Goal: Task Accomplishment & Management: Manage account settings

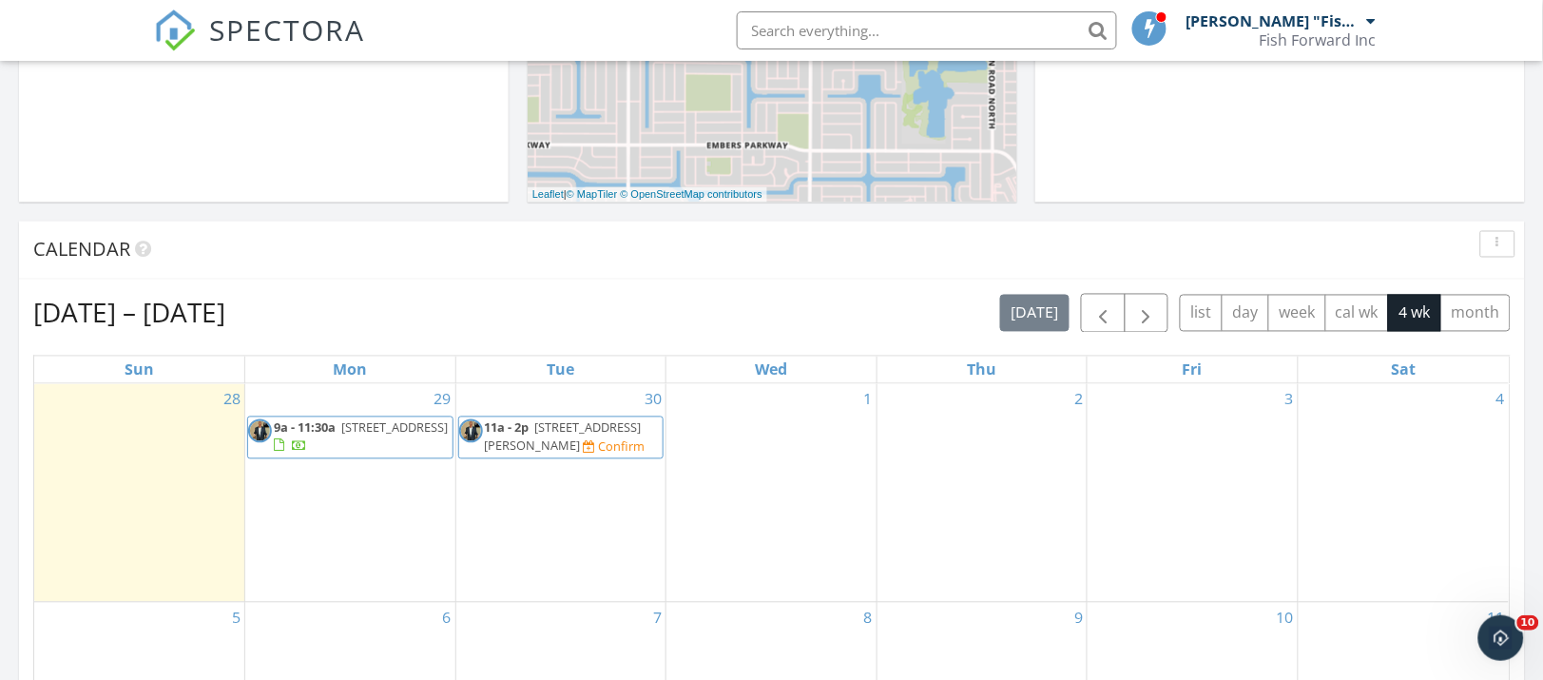
scroll to position [768, 0]
click at [1092, 322] on span "button" at bounding box center [1103, 315] width 23 height 23
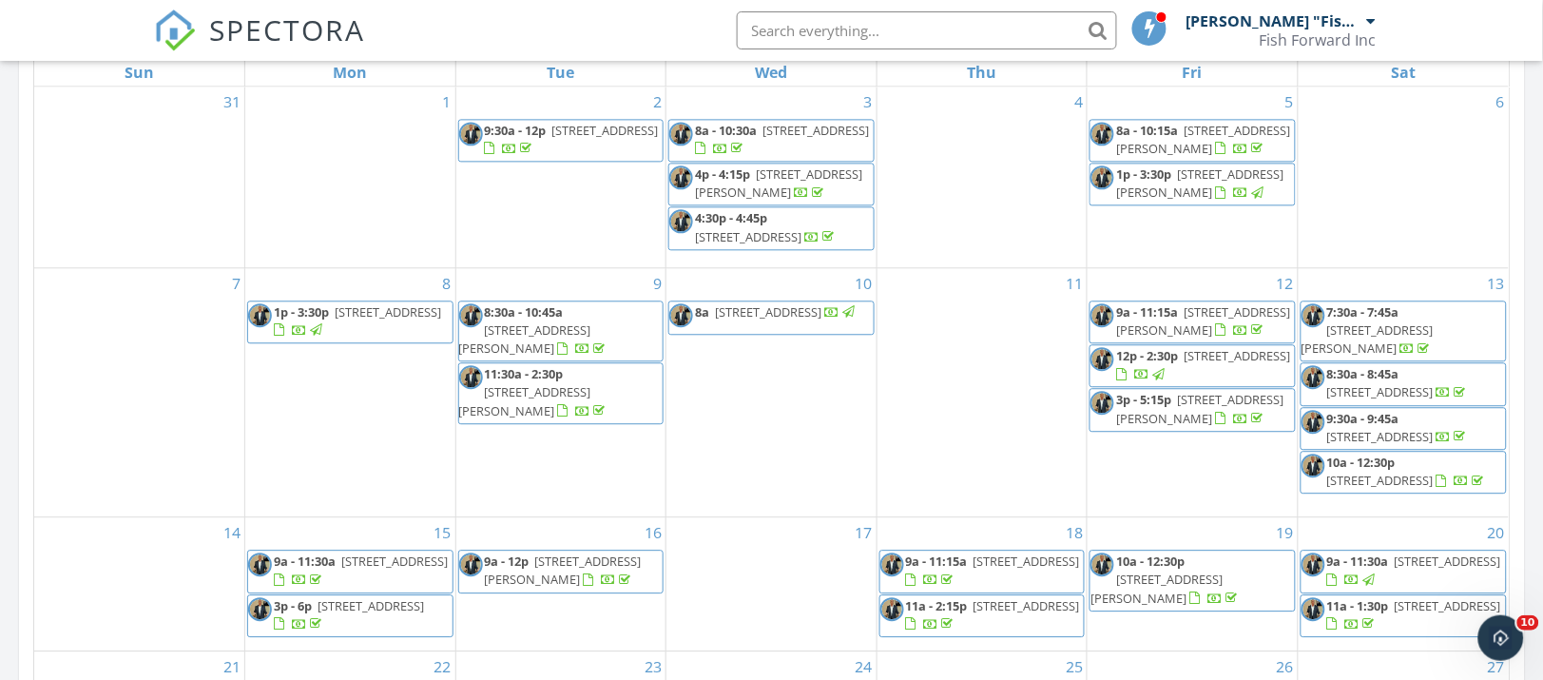
scroll to position [1071, 0]
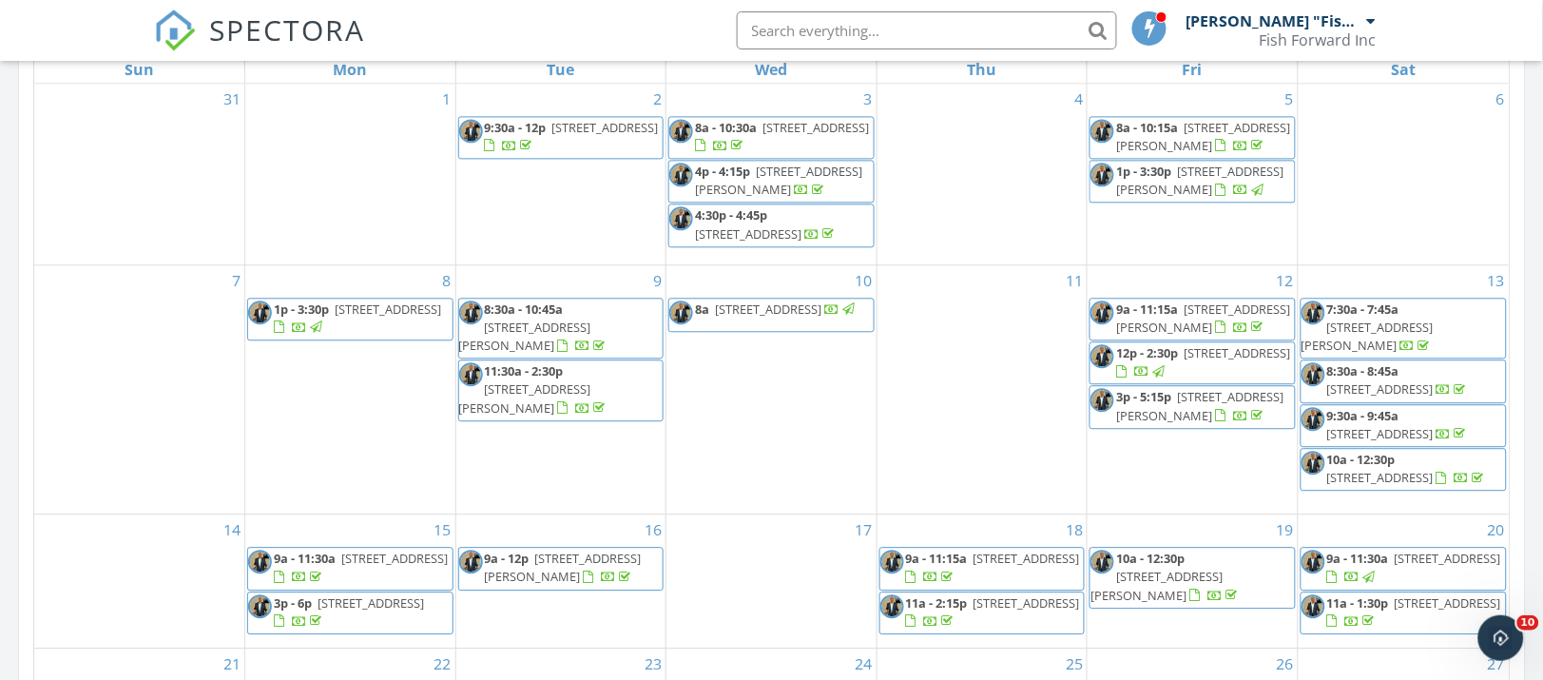
click at [329, 594] on span "11970 Royal Tee Cir, Cape Coral 33991" at bounding box center [371, 602] width 107 height 17
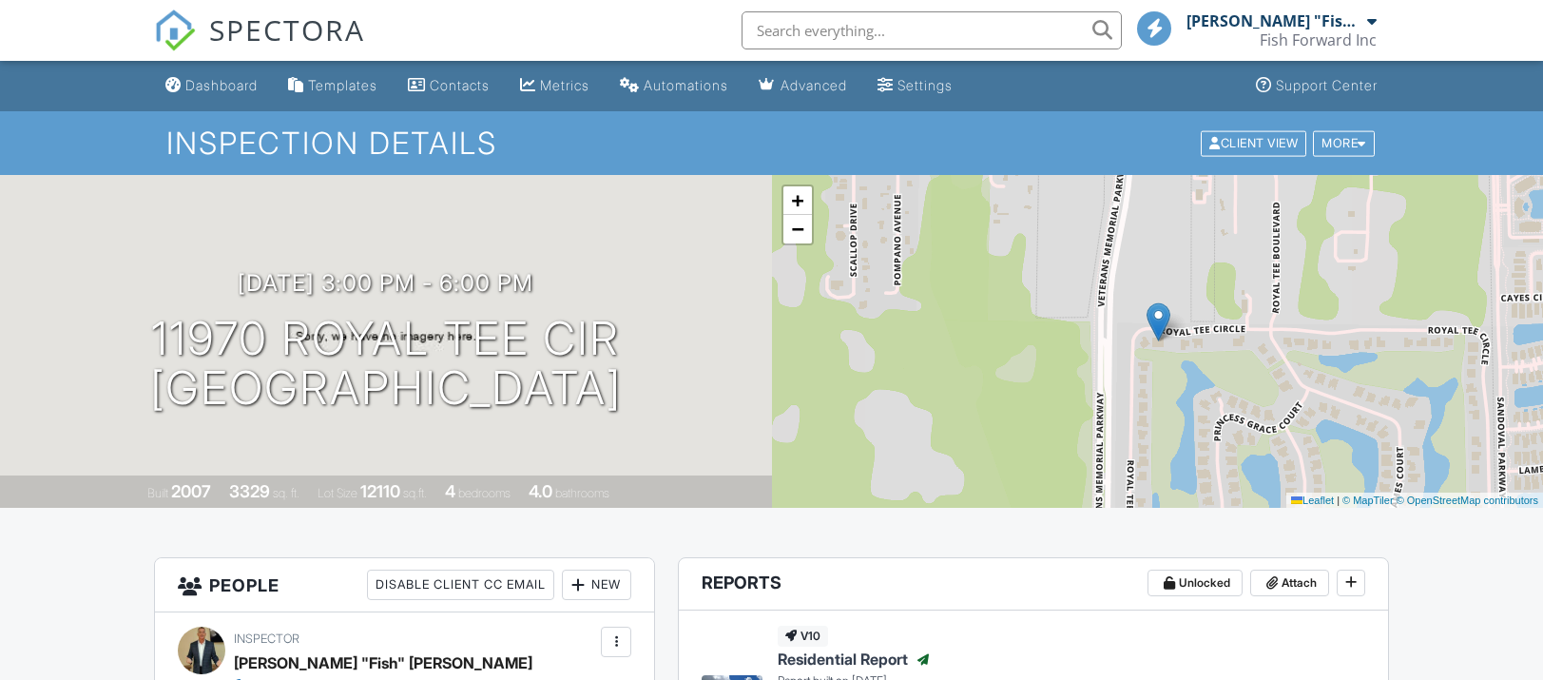
click at [217, 87] on div "Dashboard" at bounding box center [221, 85] width 72 height 16
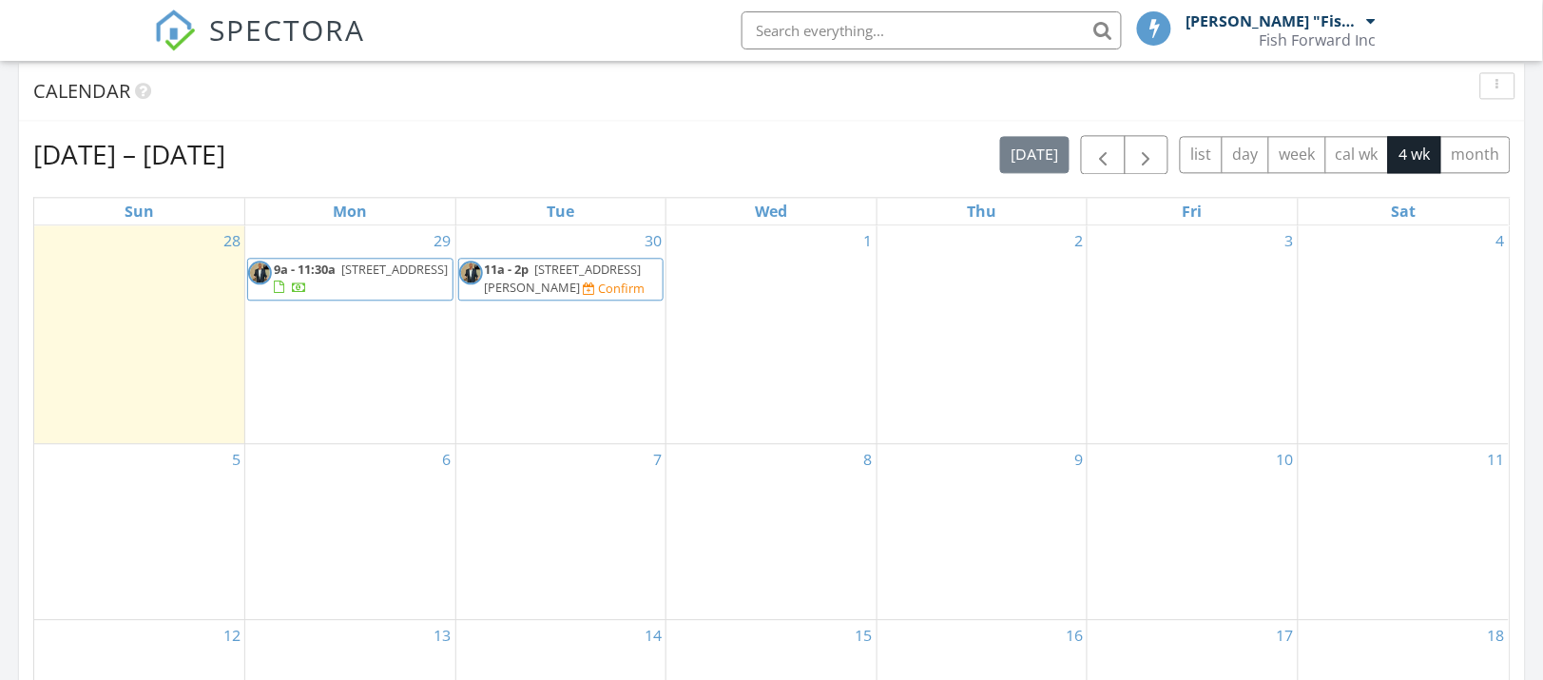
scroll to position [929, 0]
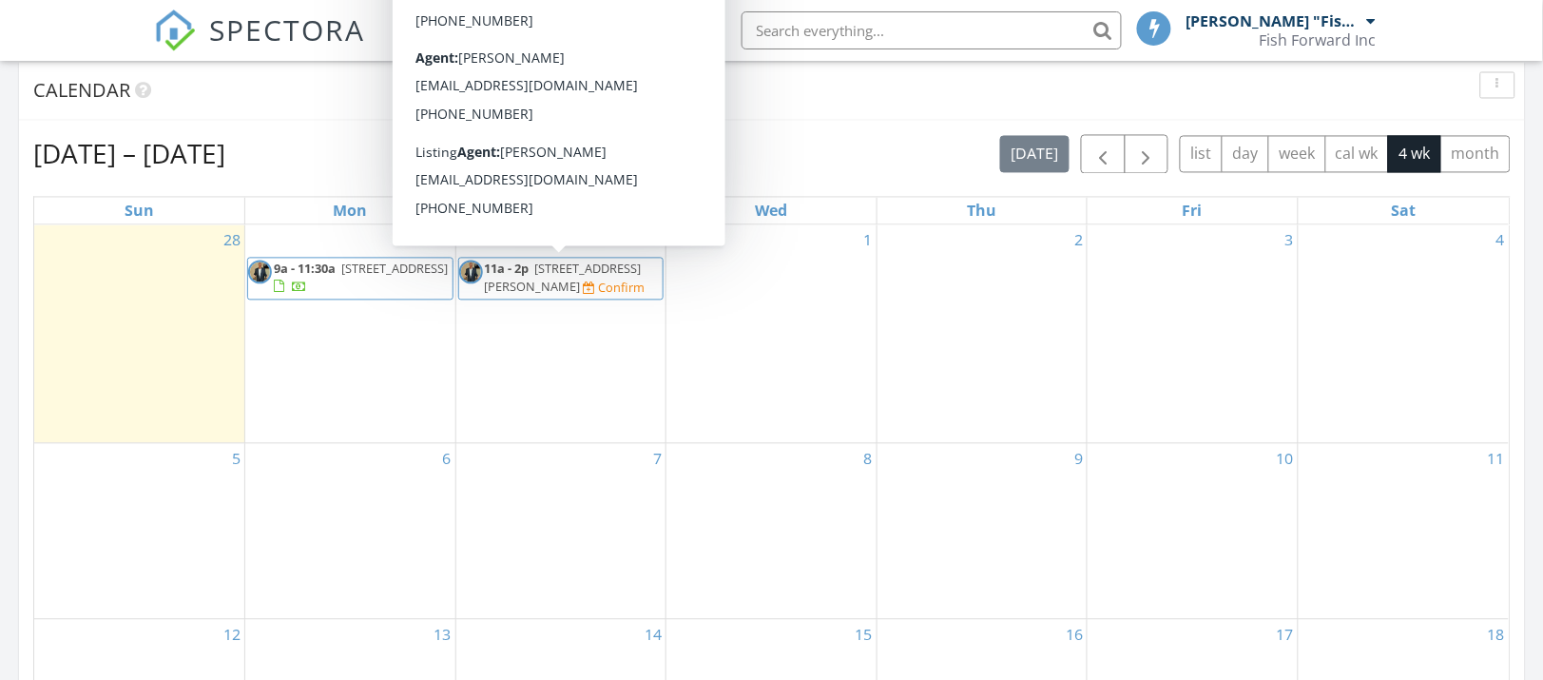
click at [538, 289] on span "[STREET_ADDRESS][PERSON_NAME]" at bounding box center [563, 278] width 157 height 35
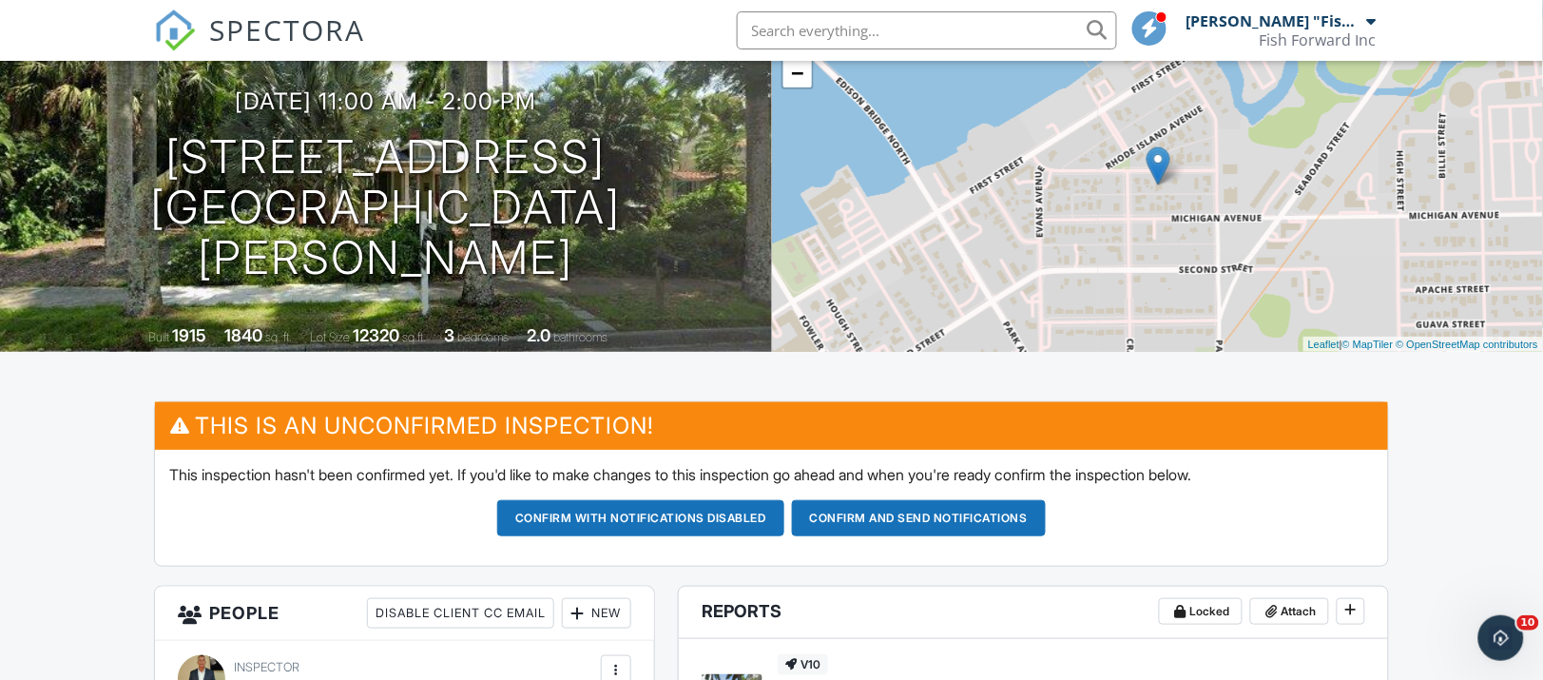
scroll to position [87, 0]
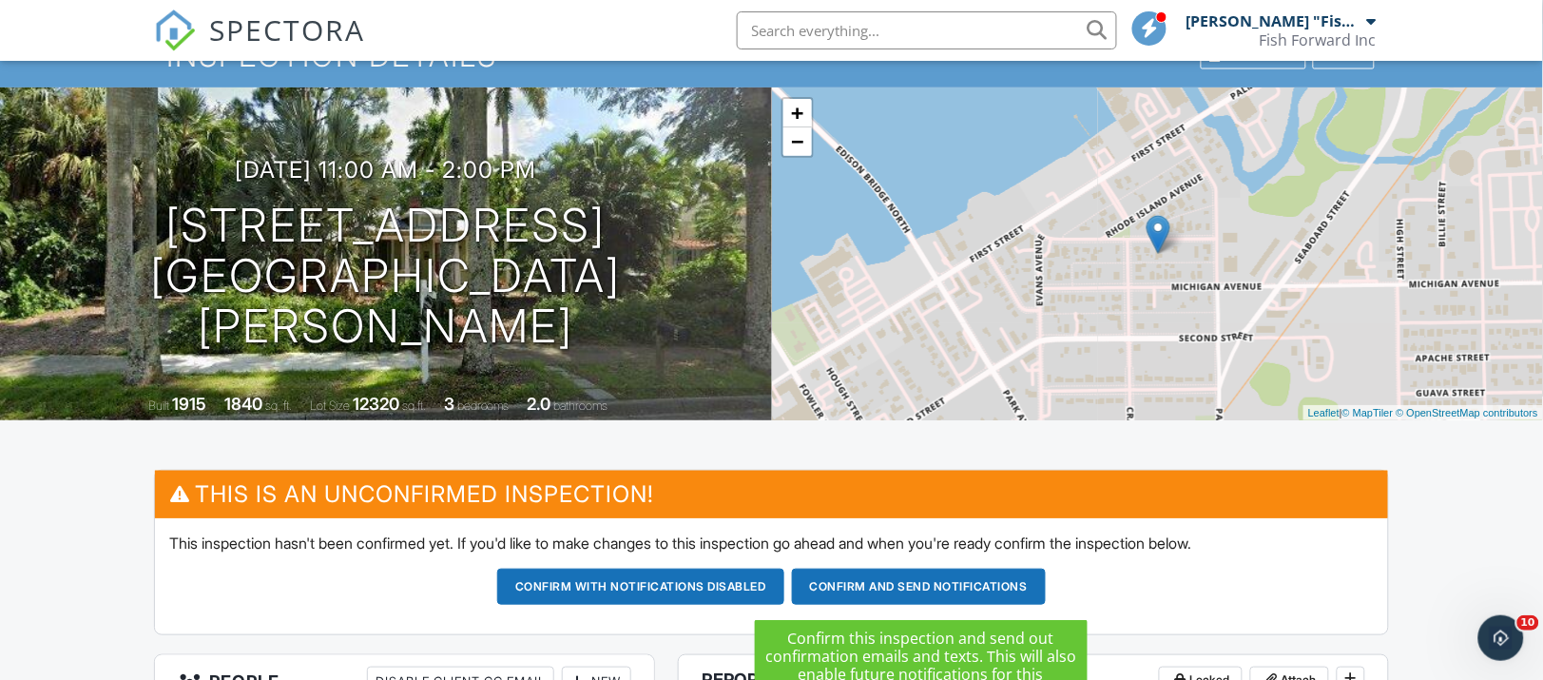
click at [882, 579] on button "Confirm and send notifications" at bounding box center [919, 587] width 254 height 36
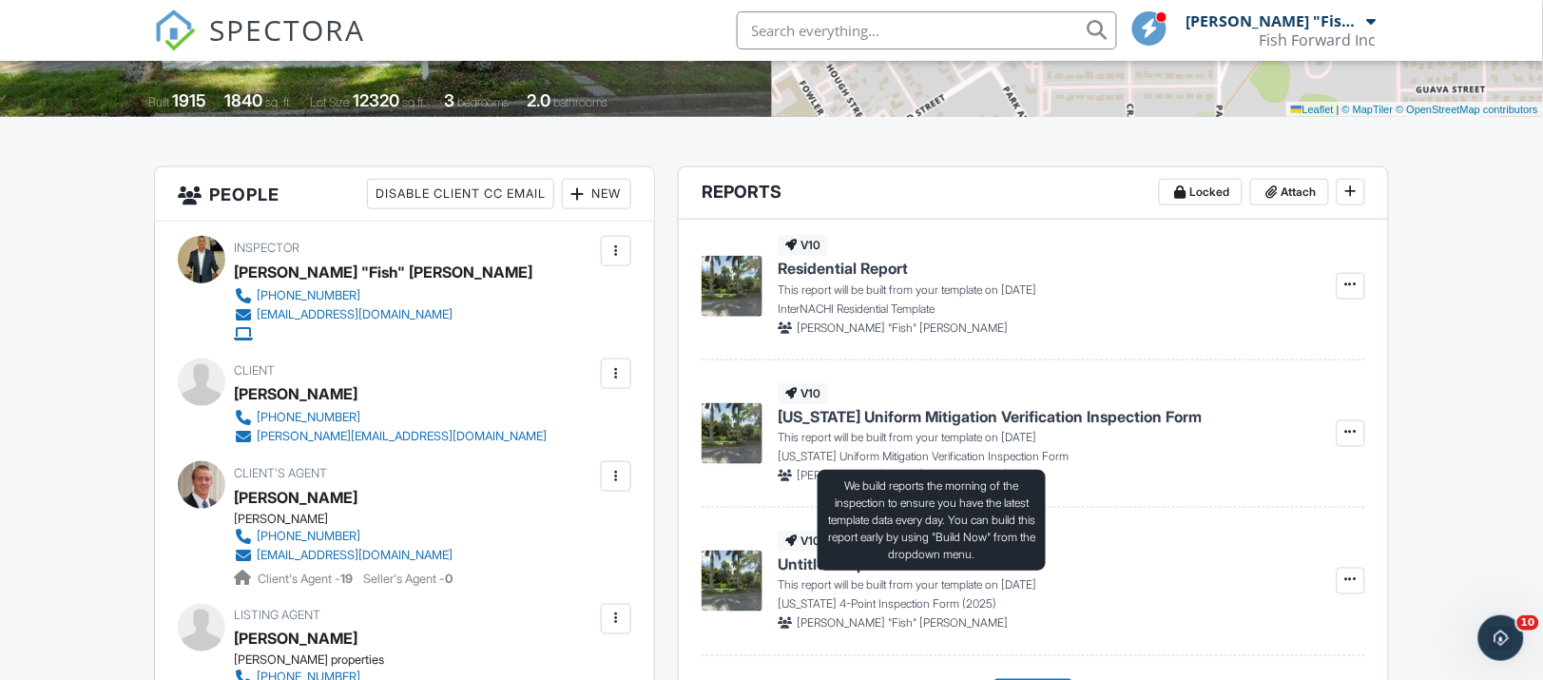
drag, startPoint x: 0, startPoint y: 0, endPoint x: 882, endPoint y: 579, distance: 1054.8
click at [882, 579] on p "This report will be built from your template on 09/30/2025" at bounding box center [907, 585] width 259 height 17
